Goal: Information Seeking & Learning: Understand process/instructions

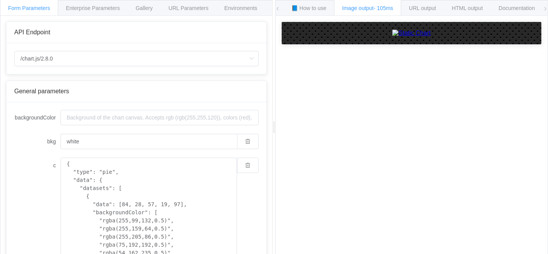
click at [548, 27] on div "How to maximize Image Charts in 3 steps Read the step-by-[PERSON_NAME] to the I…" at bounding box center [412, 141] width 272 height 250
drag, startPoint x: 546, startPoint y: 41, endPoint x: 548, endPoint y: 27, distance: 13.9
click at [548, 27] on div "How to maximize Image Charts in 3 steps Read the step-by-[PERSON_NAME] to the I…" at bounding box center [412, 141] width 272 height 250
click at [109, 11] on div "Enterprise Parameters" at bounding box center [93, 7] width 70 height 15
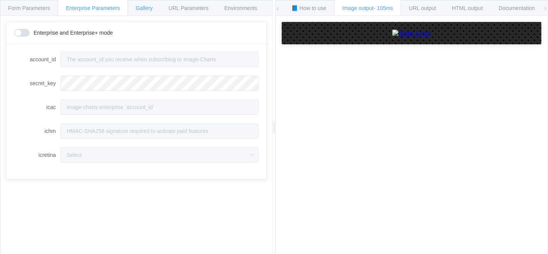
click at [144, 2] on div "Gallery" at bounding box center [144, 7] width 33 height 15
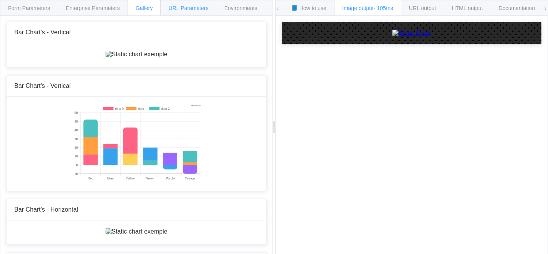
click at [184, 2] on div "URL Parameters" at bounding box center [188, 7] width 56 height 15
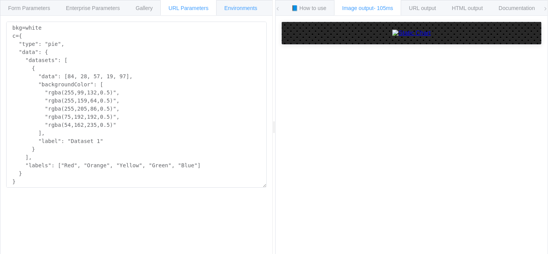
click at [241, 2] on div "Environments" at bounding box center [240, 7] width 49 height 15
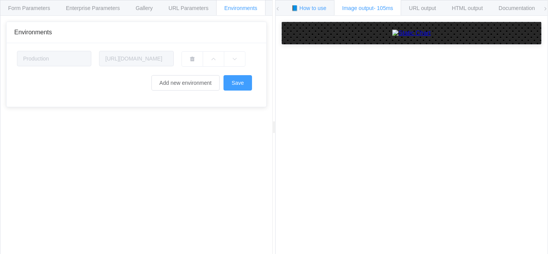
click at [312, 8] on span "📘 How to use" at bounding box center [309, 8] width 35 height 6
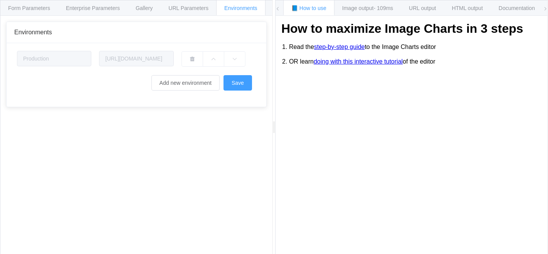
drag, startPoint x: 548, startPoint y: 115, endPoint x: 545, endPoint y: 92, distance: 23.3
click at [545, 92] on div "📘 How to use Image output - 109ms URL output HTML output Documentation 🕷 Found …" at bounding box center [411, 127] width 273 height 255
click at [190, 91] on form "Production [URL][DOMAIN_NAME] Add new environment Save" at bounding box center [136, 75] width 239 height 48
click at [179, 80] on button "Add new environment" at bounding box center [186, 82] width 68 height 15
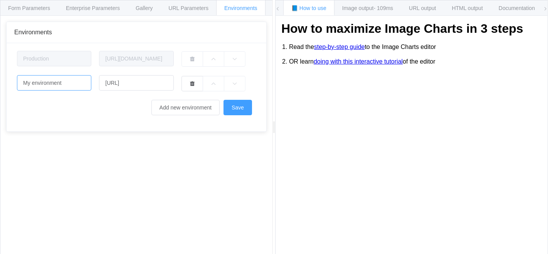
click at [79, 84] on input "My environment" at bounding box center [54, 82] width 74 height 15
click at [154, 81] on input "[URL]" at bounding box center [136, 82] width 74 height 15
click at [142, 8] on span "Gallery" at bounding box center [144, 8] width 17 height 6
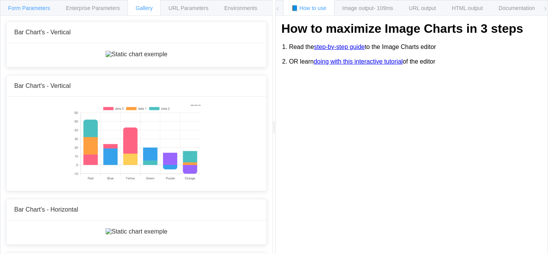
click at [37, 7] on span "Form Parameters" at bounding box center [29, 8] width 42 height 6
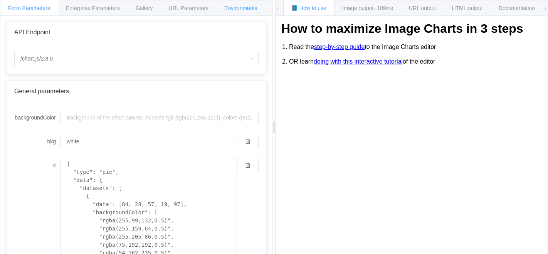
click at [241, 9] on span "Environments" at bounding box center [240, 8] width 33 height 6
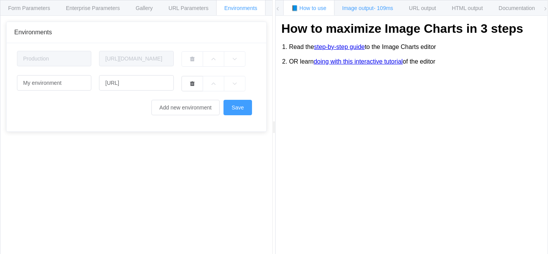
click at [345, 3] on div "Image output - 109ms" at bounding box center [367, 7] width 67 height 15
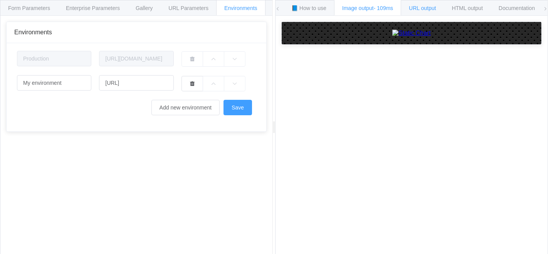
click at [428, 11] on div "URL output" at bounding box center [422, 7] width 43 height 15
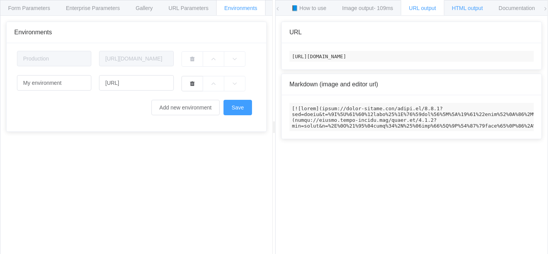
click at [458, 6] on span "HTML output" at bounding box center [467, 8] width 31 height 6
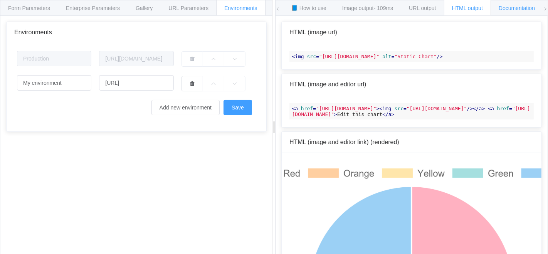
click at [512, 6] on span "Documentation" at bounding box center [517, 8] width 36 height 6
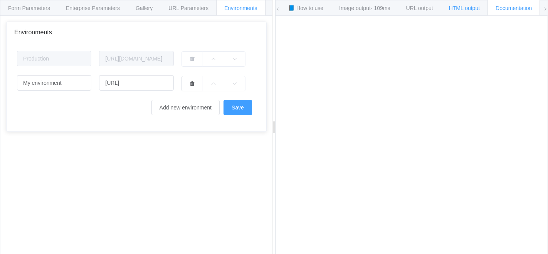
click at [468, 7] on span "HTML output" at bounding box center [464, 8] width 31 height 6
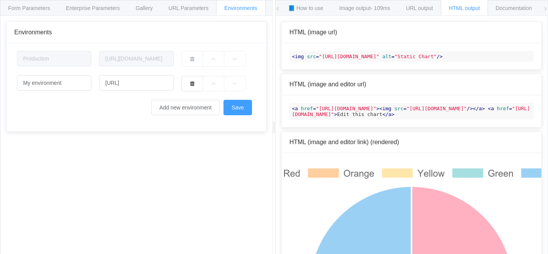
drag, startPoint x: 548, startPoint y: 62, endPoint x: 548, endPoint y: 29, distance: 33.2
click at [548, 29] on div "📘 How to use Image output - 109ms URL output HTML output Documentation 🕷 Found …" at bounding box center [411, 127] width 273 height 255
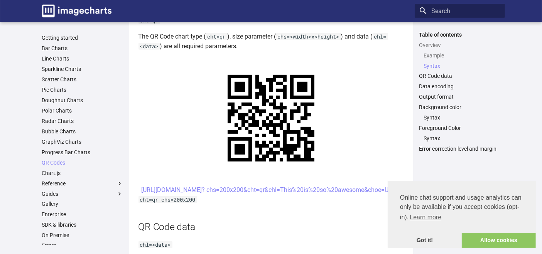
scroll to position [343, 0]
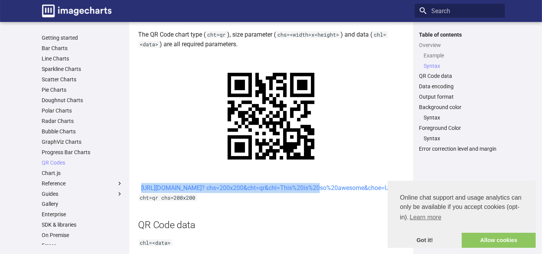
drag, startPoint x: 223, startPoint y: 187, endPoint x: 246, endPoint y: 198, distance: 25.5
click at [246, 193] on center "[URL][DOMAIN_NAME]? chs=200x200&cht=qr&chl=This%20is%20so%20awesome&choe=UTF-8" at bounding box center [270, 188] width 265 height 10
copy link "[URL][DOMAIN_NAME]? chs=200x200&cht=qr&chl="
